Goal: Task Accomplishment & Management: Complete application form

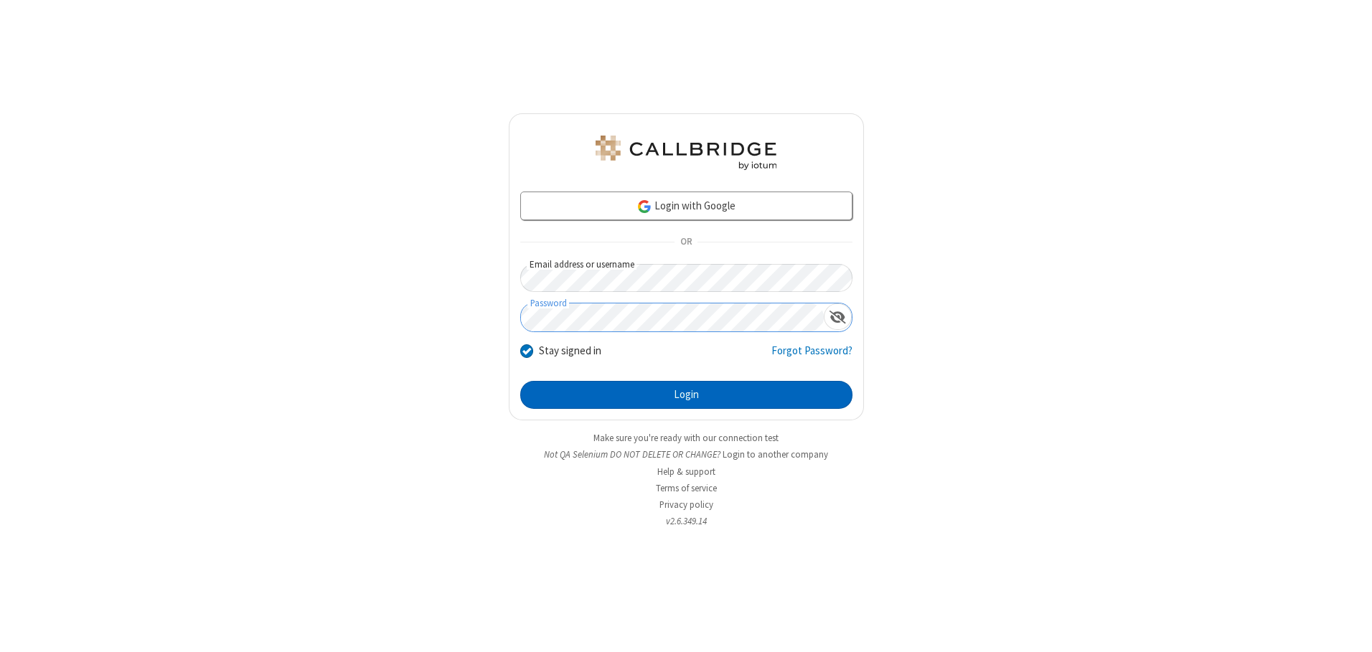
click at [686, 395] on button "Login" at bounding box center [686, 395] width 332 height 29
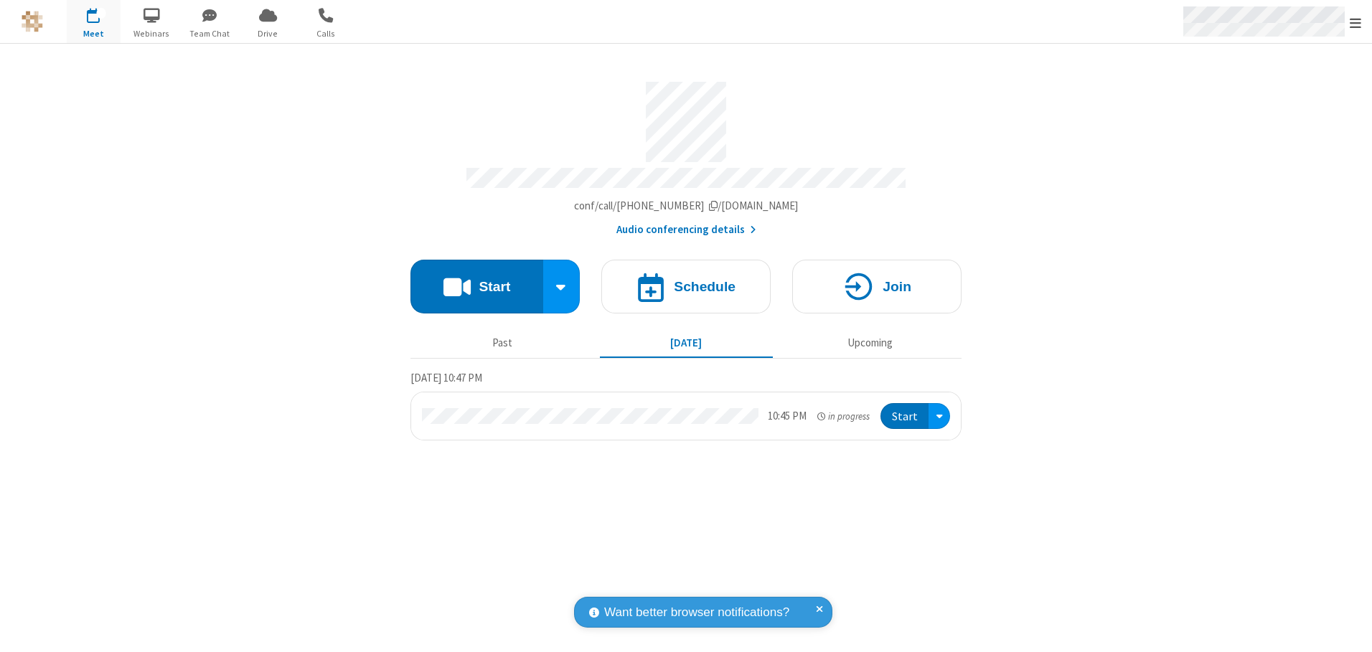
click at [1356, 22] on span "Open menu" at bounding box center [1355, 23] width 11 height 14
click at [93, 22] on span "button" at bounding box center [94, 15] width 54 height 24
click at [686, 281] on h4 "Schedule" at bounding box center [705, 287] width 62 height 14
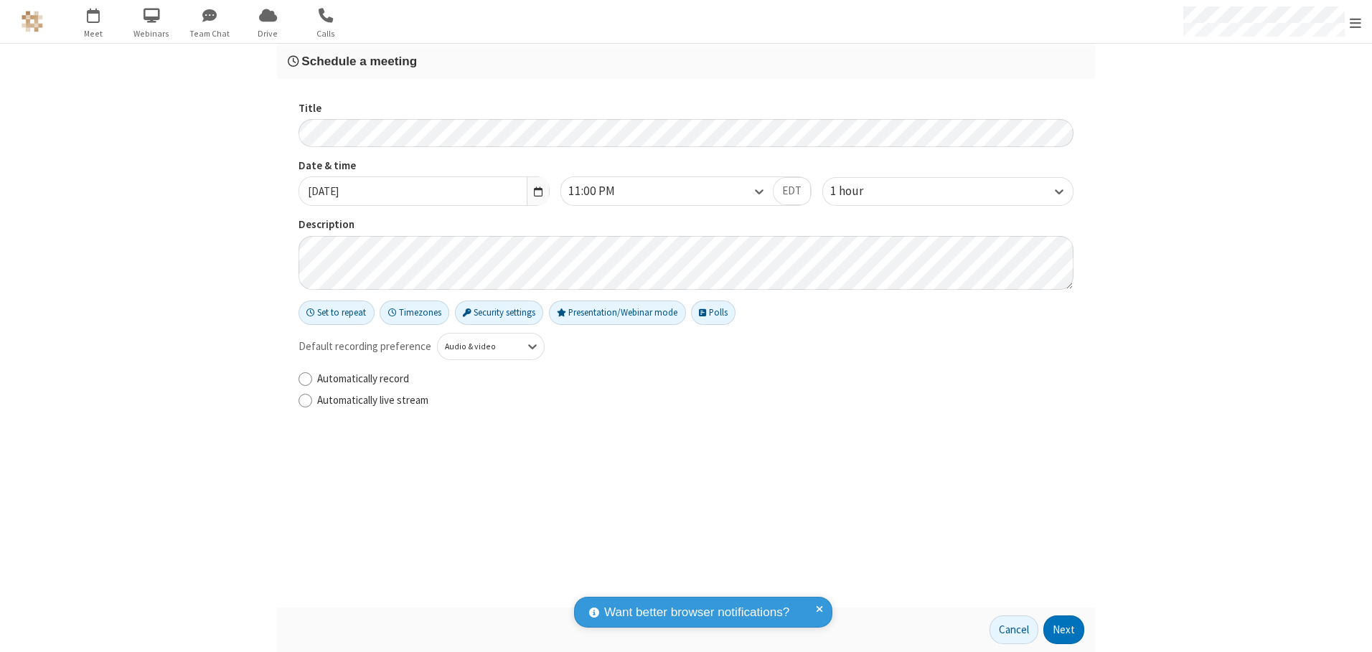
click at [686, 61] on h3 "Schedule a meeting" at bounding box center [686, 62] width 797 height 14
click at [1064, 630] on button "Next" at bounding box center [1063, 630] width 41 height 29
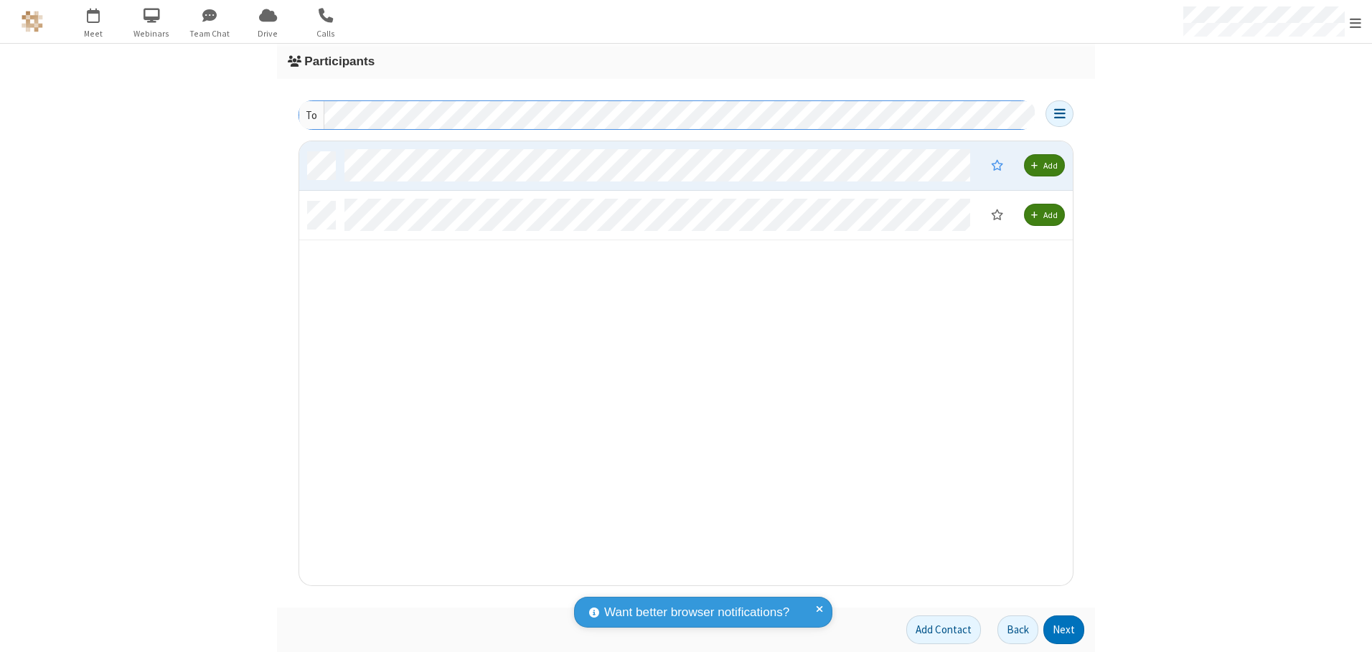
scroll to position [433, 763]
click at [1064, 630] on button "Next" at bounding box center [1063, 630] width 41 height 29
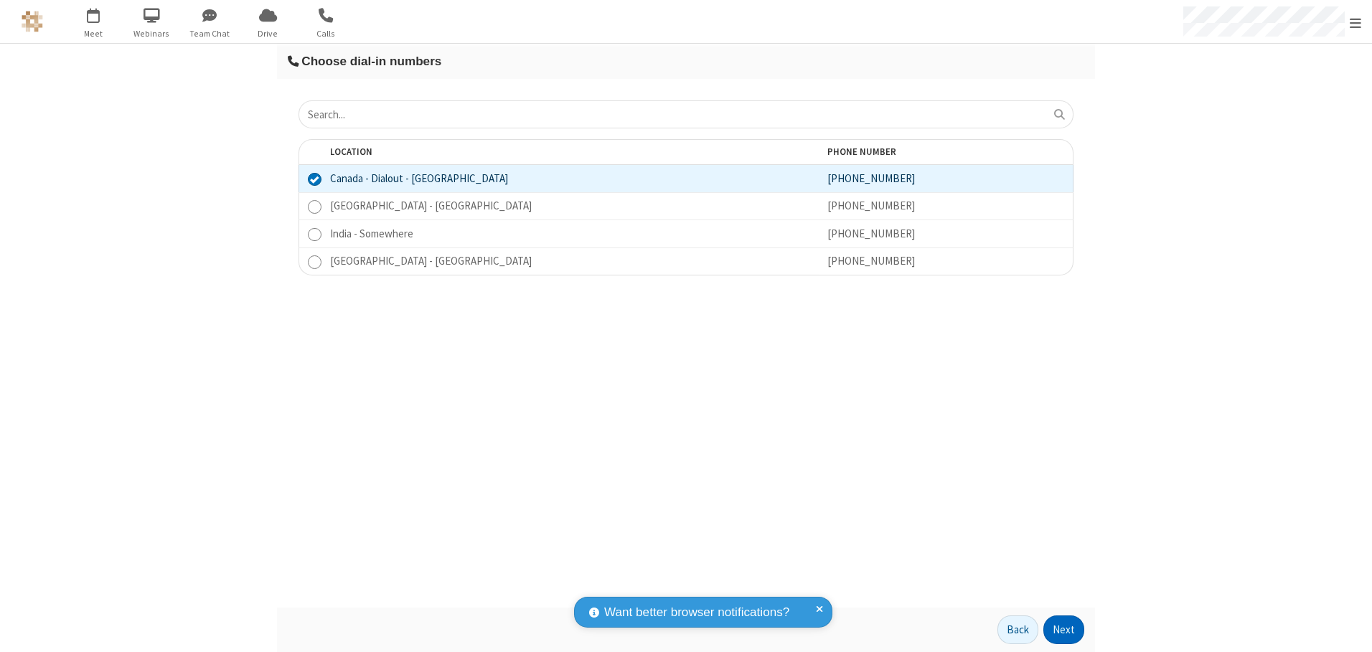
click at [1064, 630] on button "Next" at bounding box center [1063, 630] width 41 height 29
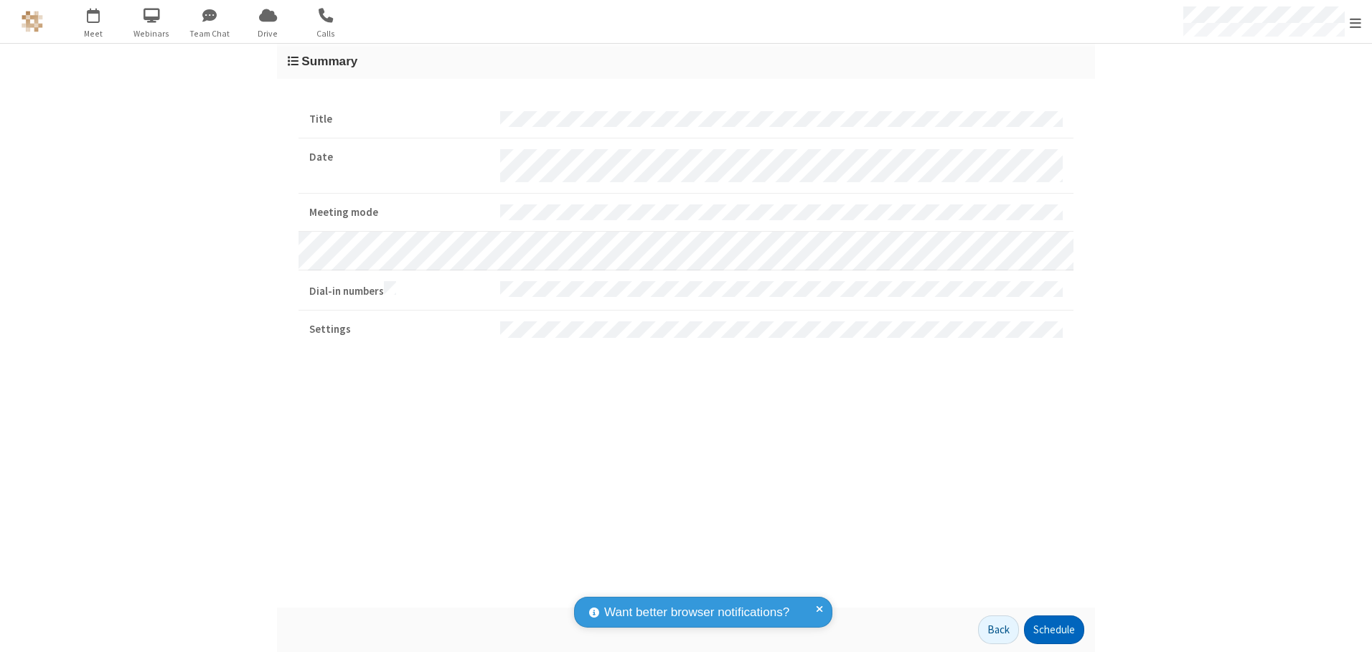
click at [1053, 630] on button "Schedule" at bounding box center [1054, 630] width 60 height 29
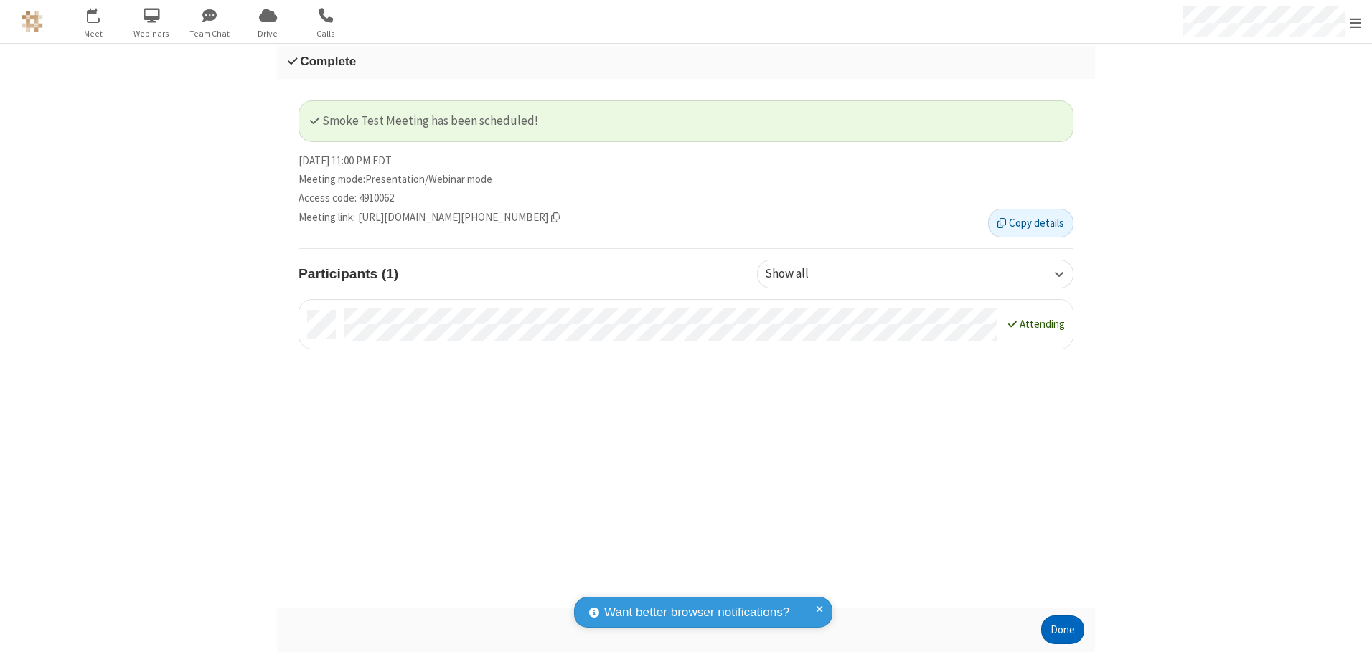
click at [1063, 630] on button "Done" at bounding box center [1062, 630] width 43 height 29
